Goal: Transaction & Acquisition: Purchase product/service

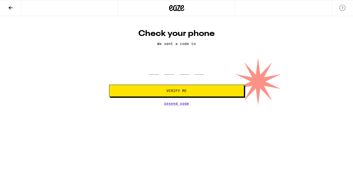
click at [12, 7] on icon at bounding box center [11, 8] width 4 height 4
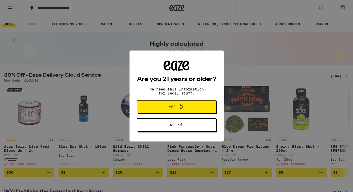
drag, startPoint x: 345, startPoint y: 6, endPoint x: 345, endPoint y: 56, distance: 49.6
click at [188, 110] on span "Yes" at bounding box center [176, 107] width 38 height 7
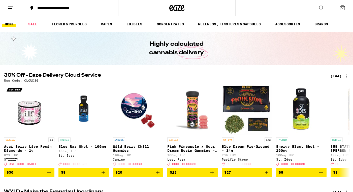
click at [60, 10] on div "**********" at bounding box center [73, 8] width 76 height 4
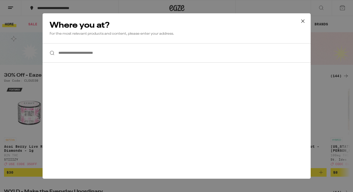
click at [76, 55] on input "**********" at bounding box center [177, 52] width 268 height 19
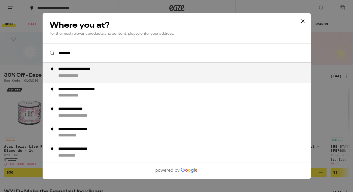
click at [98, 71] on div "**********" at bounding box center [85, 69] width 55 height 5
type input "**********"
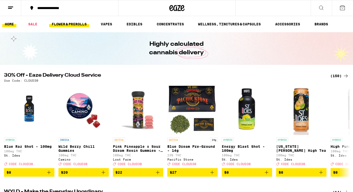
click at [69, 22] on link "FLOWER & PREROLLS" at bounding box center [69, 24] width 40 height 6
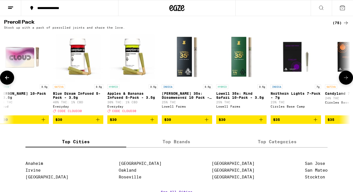
scroll to position [0, 714]
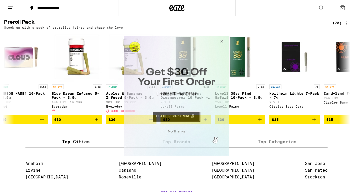
click at [222, 42] on button "Close Modal" at bounding box center [221, 42] width 14 height 12
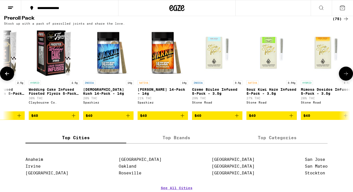
scroll to position [0, 2475]
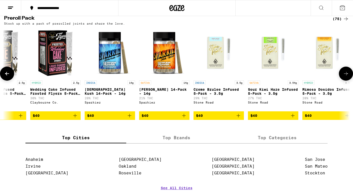
click at [294, 119] on icon "Add to bag" at bounding box center [293, 116] width 6 height 6
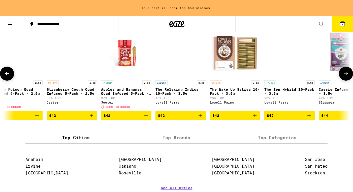
scroll to position [0, 3059]
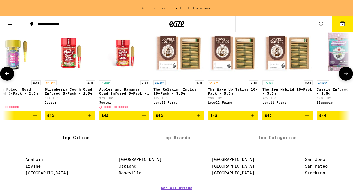
click at [308, 119] on icon "Add to bag" at bounding box center [307, 116] width 6 height 6
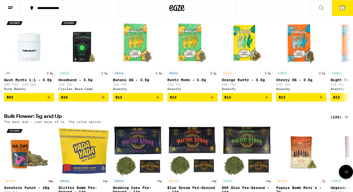
scroll to position [0, 0]
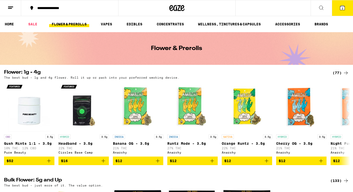
click at [343, 8] on icon at bounding box center [342, 8] width 5 height 5
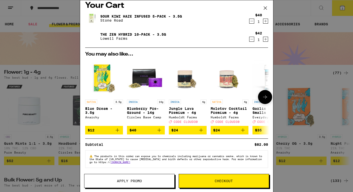
scroll to position [8, 0]
click at [215, 184] on button "Checkout" at bounding box center [224, 181] width 90 height 14
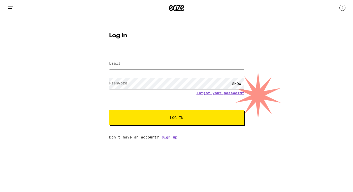
click at [120, 62] on label "Email" at bounding box center [114, 63] width 11 height 4
click at [123, 65] on input "Email" at bounding box center [176, 63] width 135 height 11
type input "alio654@gmail.com"
click at [146, 120] on span "Log In" at bounding box center [176, 118] width 94 height 4
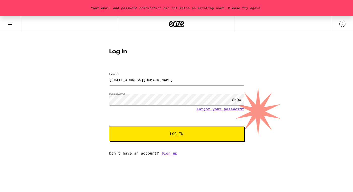
click at [171, 136] on span "Log In" at bounding box center [177, 134] width 14 height 4
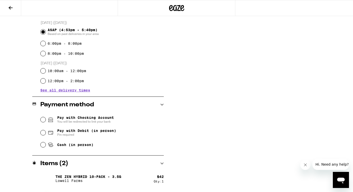
scroll to position [138, 0]
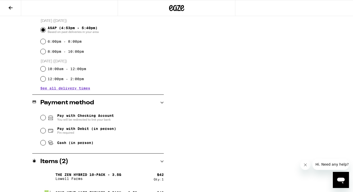
click at [107, 131] on span "Pay with Debit (in person)" at bounding box center [86, 129] width 59 height 4
click at [46, 131] on input "Pay with Debit (in person) Pin required" at bounding box center [43, 130] width 5 height 5
radio input "true"
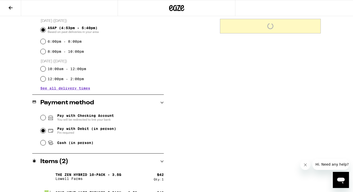
scroll to position [153, 0]
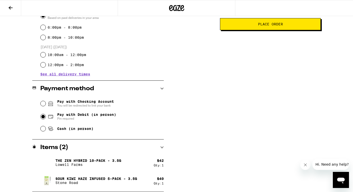
click at [277, 30] on button "Place Order" at bounding box center [270, 24] width 101 height 12
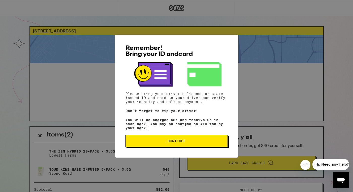
click at [181, 142] on span "Continue" at bounding box center [176, 141] width 18 height 4
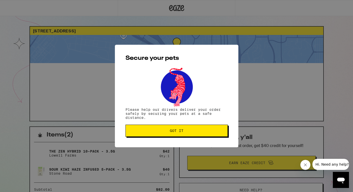
click at [178, 135] on button "Got it" at bounding box center [176, 131] width 102 height 12
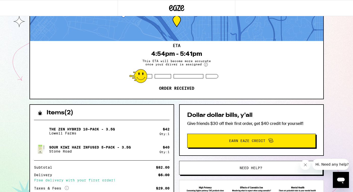
scroll to position [21, 0]
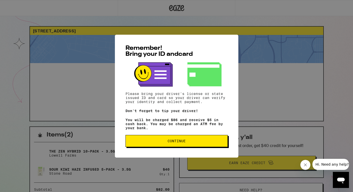
click at [148, 143] on span "Continue" at bounding box center [177, 141] width 94 height 4
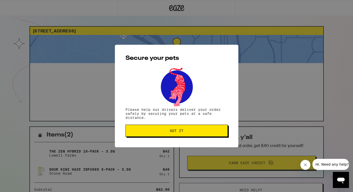
click at [153, 135] on button "Got it" at bounding box center [176, 131] width 102 height 12
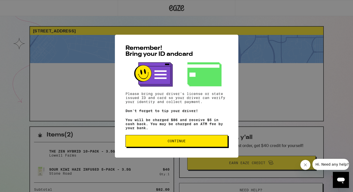
click at [178, 140] on button "Continue" at bounding box center [176, 141] width 102 height 12
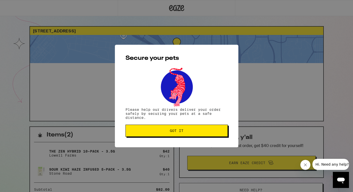
click at [192, 129] on button "Got it" at bounding box center [176, 131] width 102 height 12
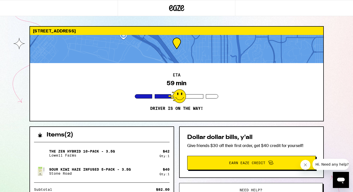
click at [22, 72] on div "1235 Sassafras St San Diego 92103 ETA 59 min Driver is on the way! Items ( 2 ) …" at bounding box center [176, 139] width 353 height 278
click at [16, 58] on div "1235 Sassafras St San Diego 92103 ETA 59 min Driver is on the way! Items ( 2 ) …" at bounding box center [176, 139] width 353 height 278
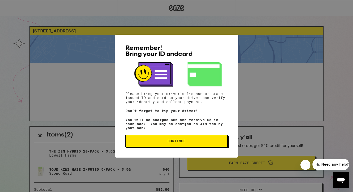
click at [154, 141] on span "Continue" at bounding box center [177, 141] width 94 height 4
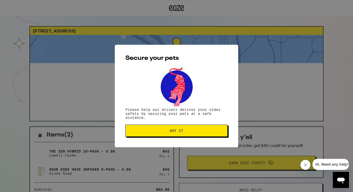
click at [159, 133] on span "Got it" at bounding box center [177, 131] width 94 height 4
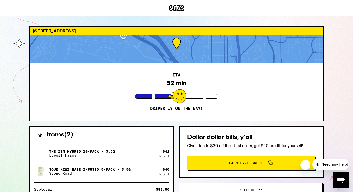
click at [180, 138] on div "Dollar dollar bills, y'all Give friends $30 off their first order, get $40 cred…" at bounding box center [251, 153] width 145 height 52
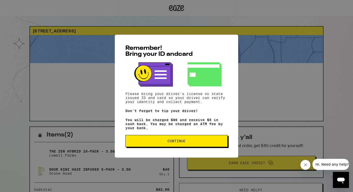
click at [163, 51] on span "Remember! Bring your ID and card" at bounding box center [158, 51] width 67 height 12
click at [173, 143] on span "Continue" at bounding box center [176, 141] width 18 height 4
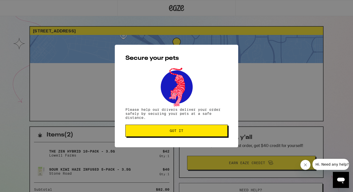
click at [181, 133] on span "Got it" at bounding box center [177, 131] width 14 height 4
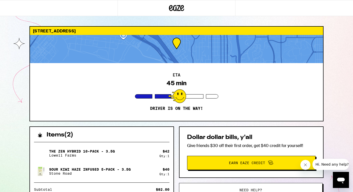
click at [335, 125] on div "1235 Sassafras St San Diego 92103 ETA 45 min Driver is on the way! Items ( 2 ) …" at bounding box center [176, 139] width 353 height 278
click at [28, 31] on div "1235 Sassafras St San Diego 92103 ETA 45 min Driver is on the way! Items ( 2 ) …" at bounding box center [176, 152] width 302 height 252
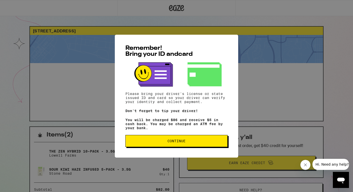
click at [182, 147] on button "Continue" at bounding box center [176, 141] width 102 height 12
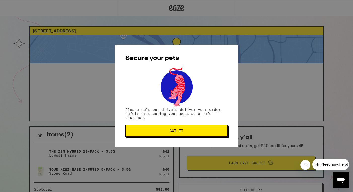
click at [185, 137] on button "Got it" at bounding box center [176, 131] width 102 height 12
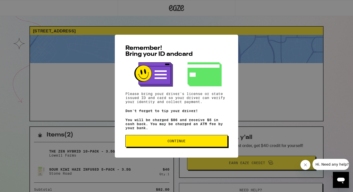
click at [200, 141] on span "Continue" at bounding box center [177, 141] width 94 height 4
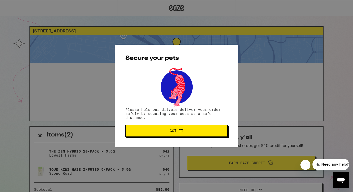
click at [193, 134] on button "Got it" at bounding box center [176, 131] width 102 height 12
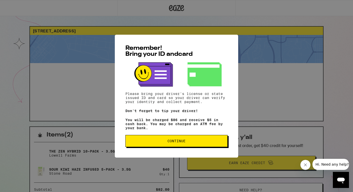
click at [188, 143] on span "Continue" at bounding box center [177, 141] width 94 height 4
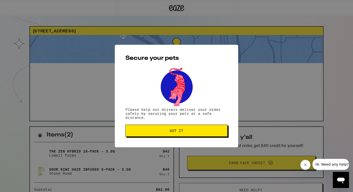
click at [188, 134] on button "Got it" at bounding box center [176, 131] width 102 height 12
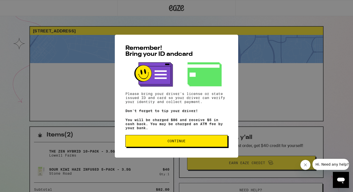
click at [164, 141] on button "Continue" at bounding box center [176, 141] width 102 height 12
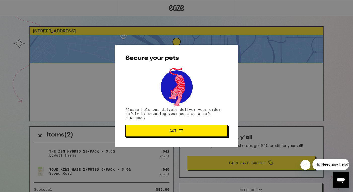
click at [164, 141] on div "Secure your pets Please help our drivers deliver your order safely by securing …" at bounding box center [176, 96] width 123 height 103
click at [165, 132] on span "Got it" at bounding box center [177, 131] width 94 height 4
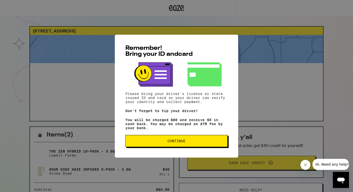
click at [188, 150] on div "Remember! Bring your ID and card Please bring your driver's license or state is…" at bounding box center [176, 96] width 123 height 123
click at [188, 141] on button "Continue" at bounding box center [176, 141] width 102 height 12
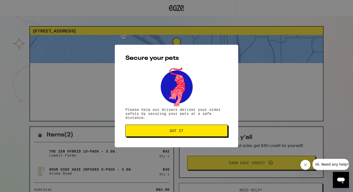
click at [187, 134] on button "Got it" at bounding box center [176, 131] width 102 height 12
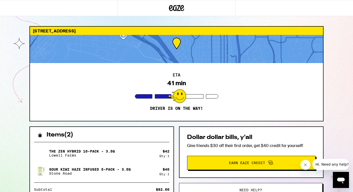
click at [26, 88] on div "1235 Sassafras St San Diego 92103 ETA 41 min Driver is on the way! Items ( 2 ) …" at bounding box center [176, 152] width 302 height 252
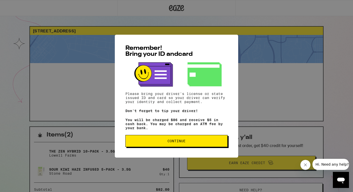
click at [179, 143] on span "Continue" at bounding box center [176, 141] width 18 height 4
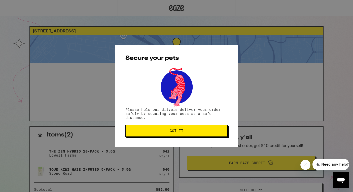
click at [188, 125] on div "Secure your pets Please help our drivers deliver your order safely by securing …" at bounding box center [176, 96] width 123 height 103
click at [189, 130] on button "Got it" at bounding box center [176, 131] width 102 height 12
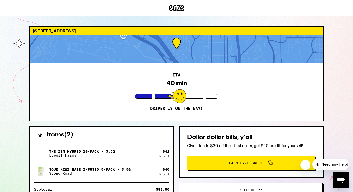
click at [339, 54] on div "1235 Sassafras St San Diego 92103 ETA 40 min Driver is on the way! Items ( 2 ) …" at bounding box center [176, 139] width 353 height 278
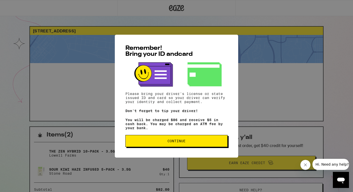
click at [177, 147] on button "Continue" at bounding box center [176, 141] width 102 height 12
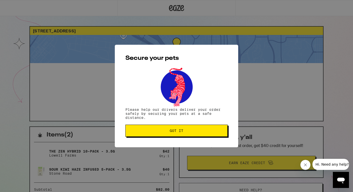
click at [183, 133] on span "Got it" at bounding box center [177, 131] width 14 height 4
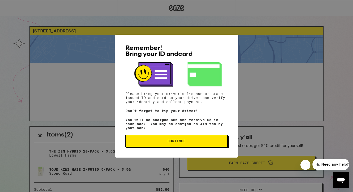
click at [195, 141] on button "Continue" at bounding box center [176, 141] width 102 height 12
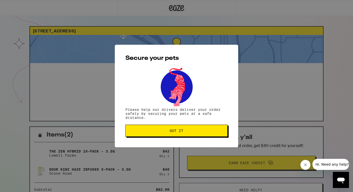
click at [192, 133] on span "Got it" at bounding box center [177, 131] width 94 height 4
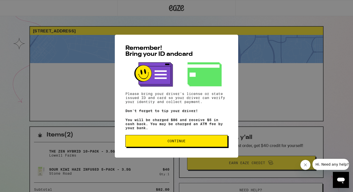
click at [181, 143] on span "Continue" at bounding box center [176, 141] width 18 height 4
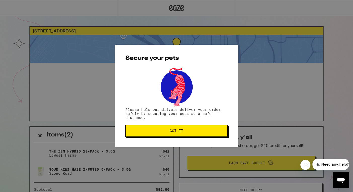
click at [184, 133] on span "Got it" at bounding box center [177, 131] width 94 height 4
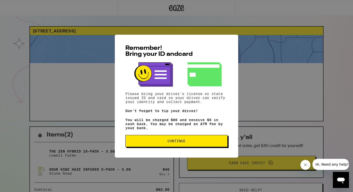
click at [161, 141] on button "Continue" at bounding box center [176, 141] width 102 height 12
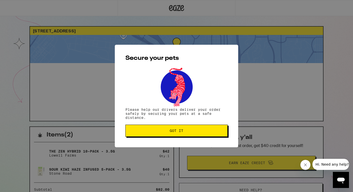
click at [170, 134] on button "Got it" at bounding box center [176, 131] width 102 height 12
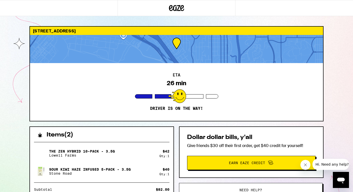
click at [339, 72] on div "[STREET_ADDRESS] ETA 26 min Driver is on the way! Items ( 2 ) The Zen Hybrid 10…" at bounding box center [176, 139] width 353 height 278
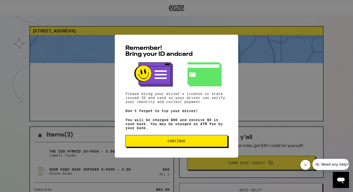
click at [183, 143] on span "Continue" at bounding box center [176, 141] width 18 height 4
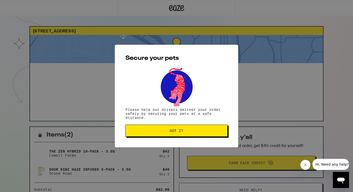
click at [187, 134] on button "Got it" at bounding box center [176, 131] width 102 height 12
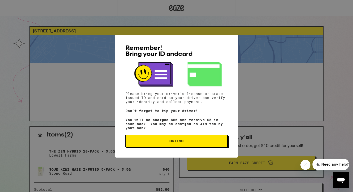
click at [163, 143] on span "Continue" at bounding box center [177, 141] width 94 height 4
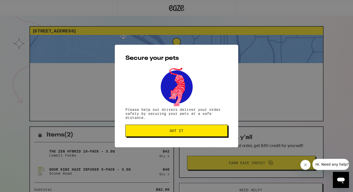
click at [207, 134] on button "Got it" at bounding box center [176, 131] width 102 height 12
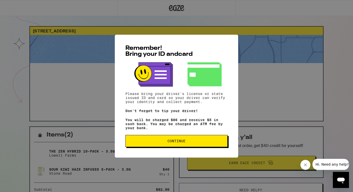
click at [170, 140] on button "Continue" at bounding box center [176, 141] width 102 height 12
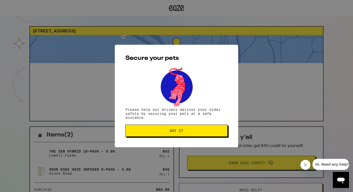
click at [175, 133] on span "Got it" at bounding box center [177, 131] width 14 height 4
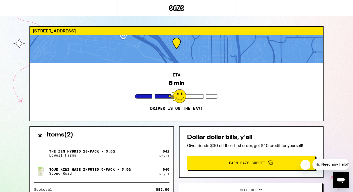
click at [344, 78] on div "[STREET_ADDRESS] ETA 8 min Driver is on the way! Items ( 2 ) The Zen Hybrid 10-…" at bounding box center [176, 139] width 353 height 278
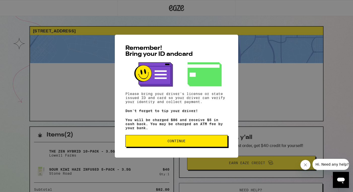
click at [176, 147] on button "Continue" at bounding box center [176, 141] width 102 height 12
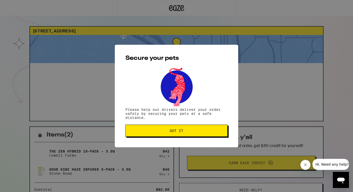
click at [183, 132] on span "Got it" at bounding box center [177, 131] width 14 height 4
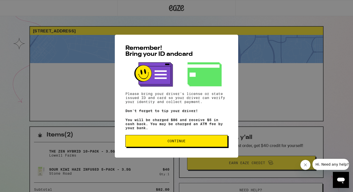
click at [160, 147] on button "Continue" at bounding box center [176, 141] width 102 height 12
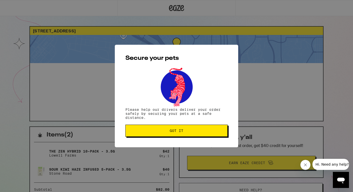
click at [168, 133] on span "Got it" at bounding box center [177, 131] width 94 height 4
